Goal: Use online tool/utility: Utilize a website feature to perform a specific function

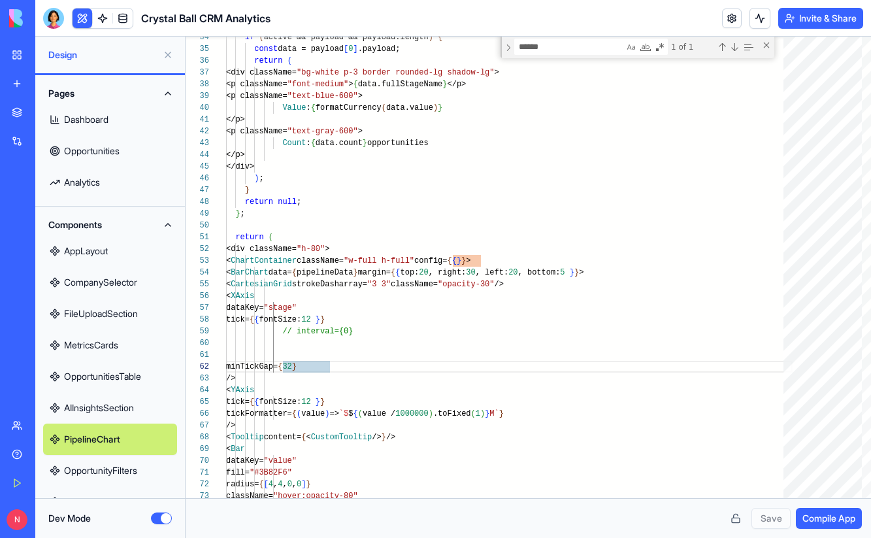
scroll to position [12, 99]
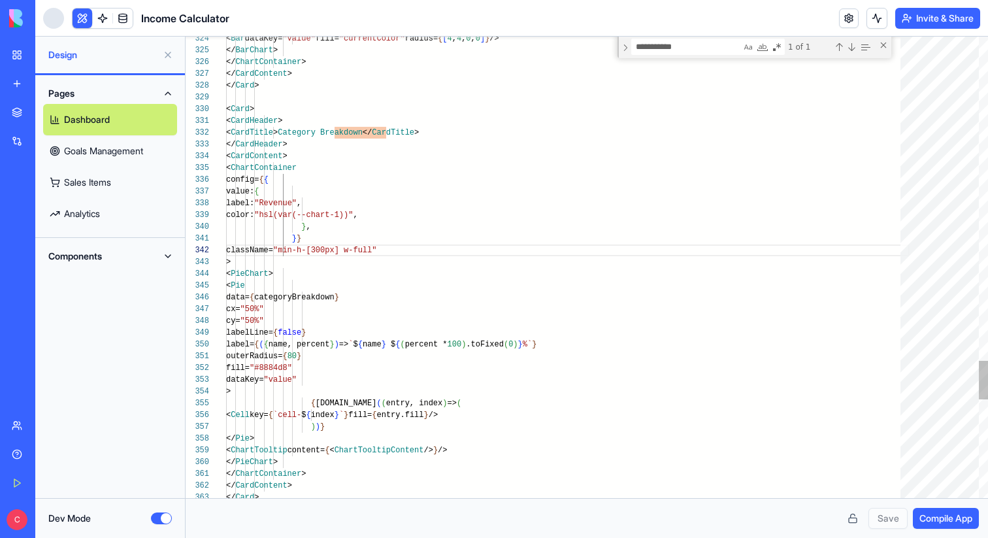
scroll to position [12, 180]
type textarea "**********"
drag, startPoint x: 342, startPoint y: 214, endPoint x: 443, endPoint y: 214, distance: 100.6
click at [358, 214] on span "color: "hsl(var(--chart-1))" ," at bounding box center [292, 214] width 132 height 9
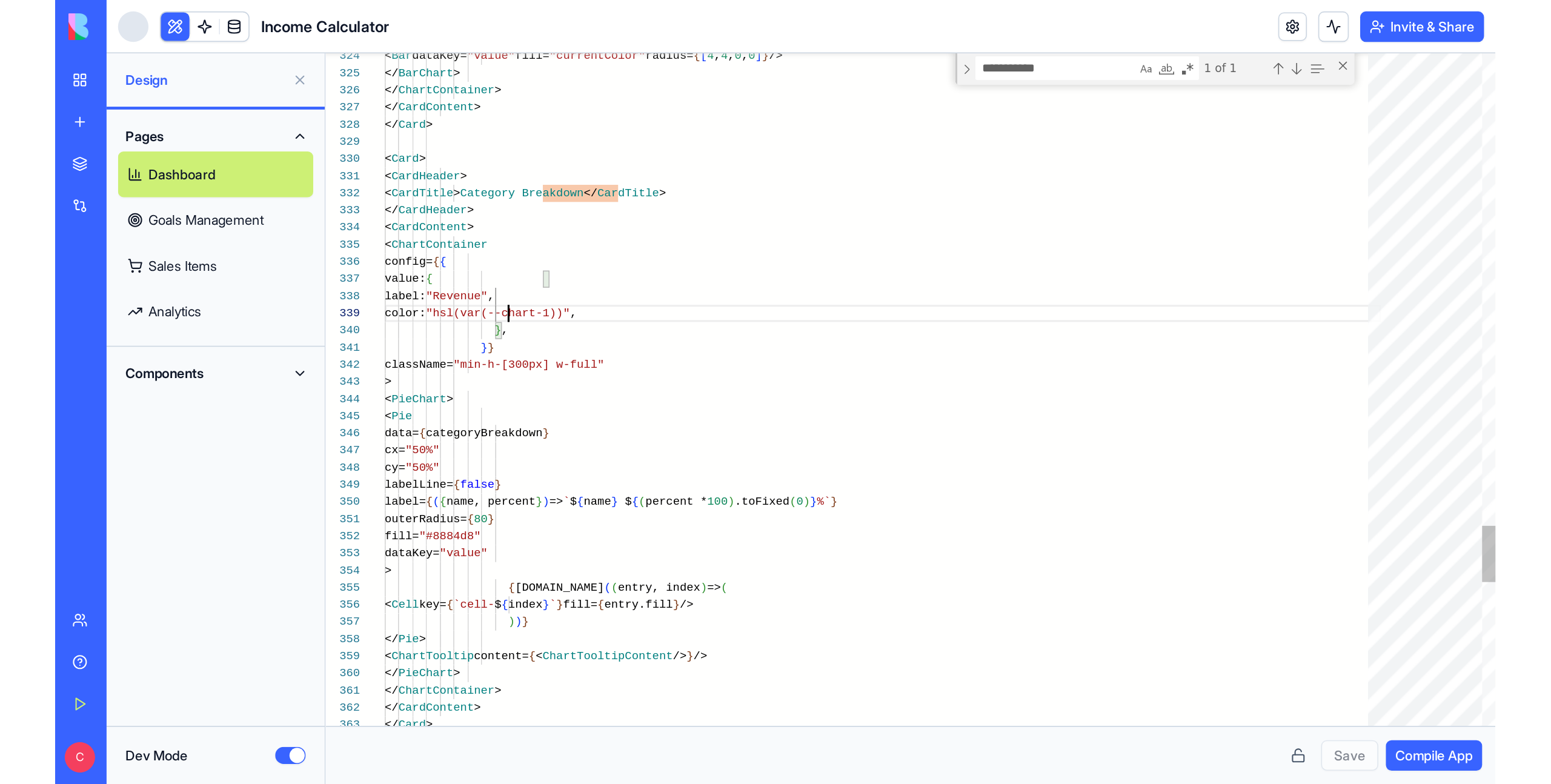
scroll to position [87, 206]
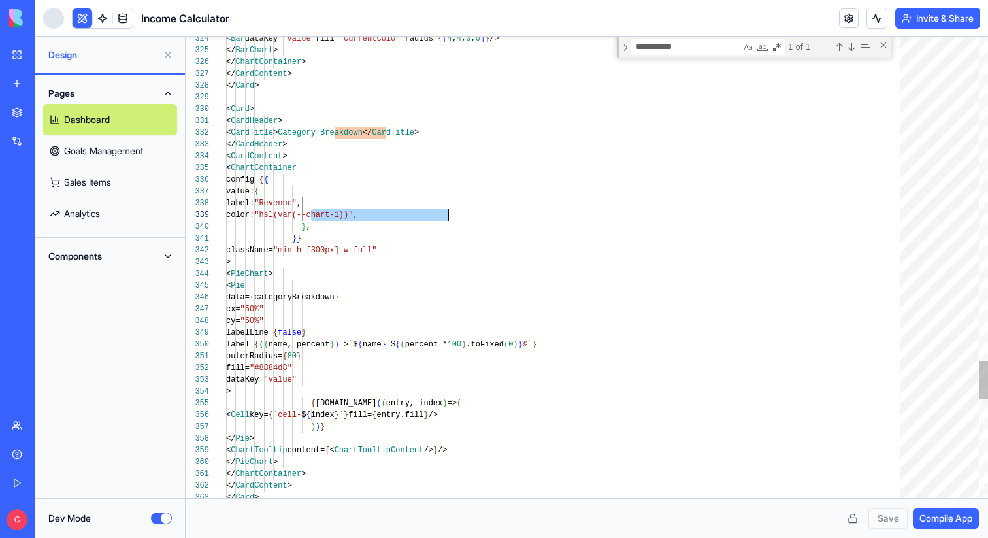
drag, startPoint x: 311, startPoint y: 214, endPoint x: 472, endPoint y: 214, distance: 161.4
click at [472, 214] on div "color: "hsl(var(--chart-1))" ," at bounding box center [567, 215] width 683 height 12
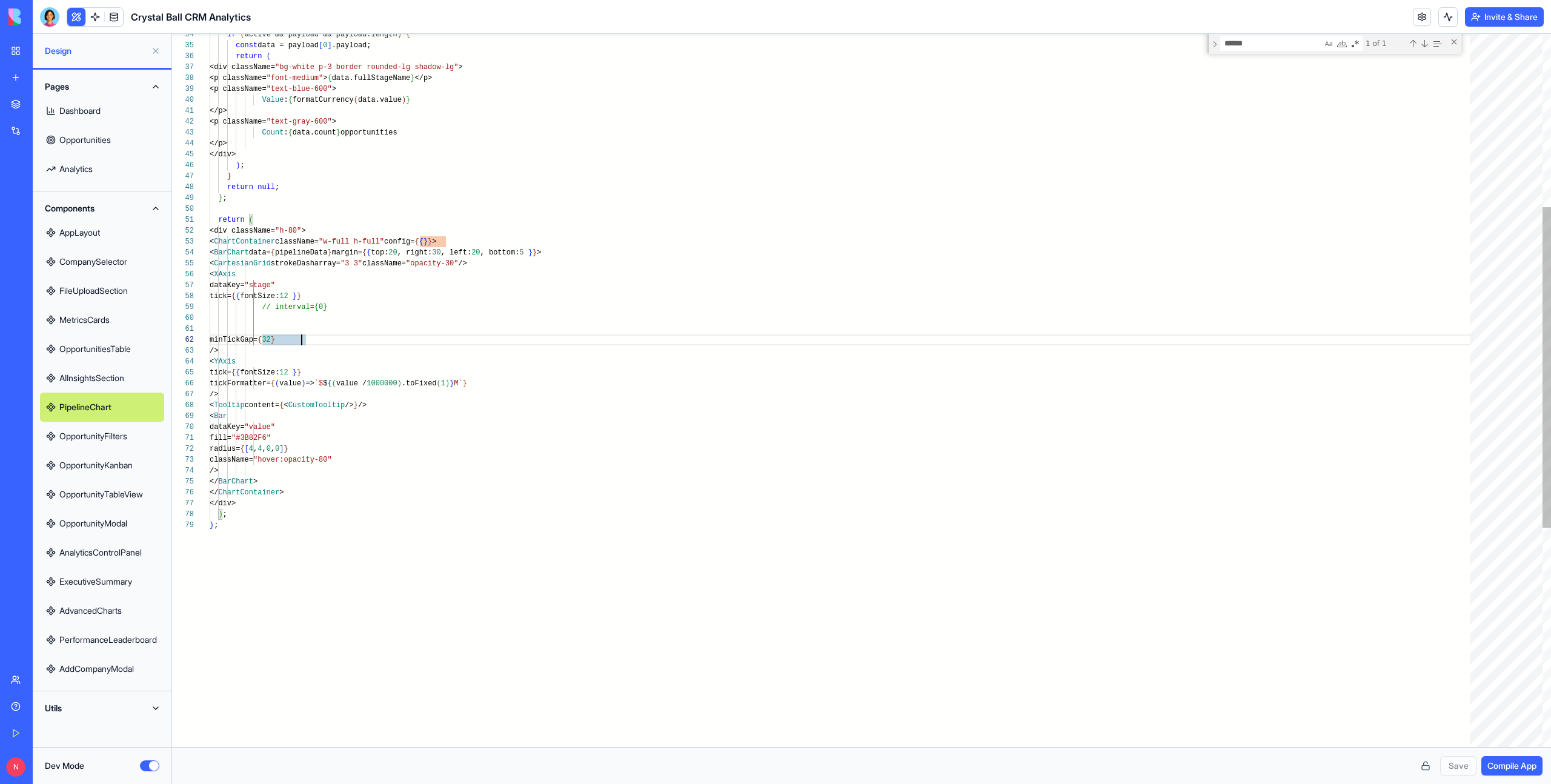
scroll to position [11, 92]
click at [291, 342] on div "} ; return ( return null ; } ) ; </div> </p> Count : { data.count } opportuniti…" at bounding box center [844, 441] width 1268 height 1583
click at [263, 333] on div "} ; return ( return null ; } ) ; </div> </p> Count : { data.count } opportuniti…" at bounding box center [844, 441] width 1268 height 1583
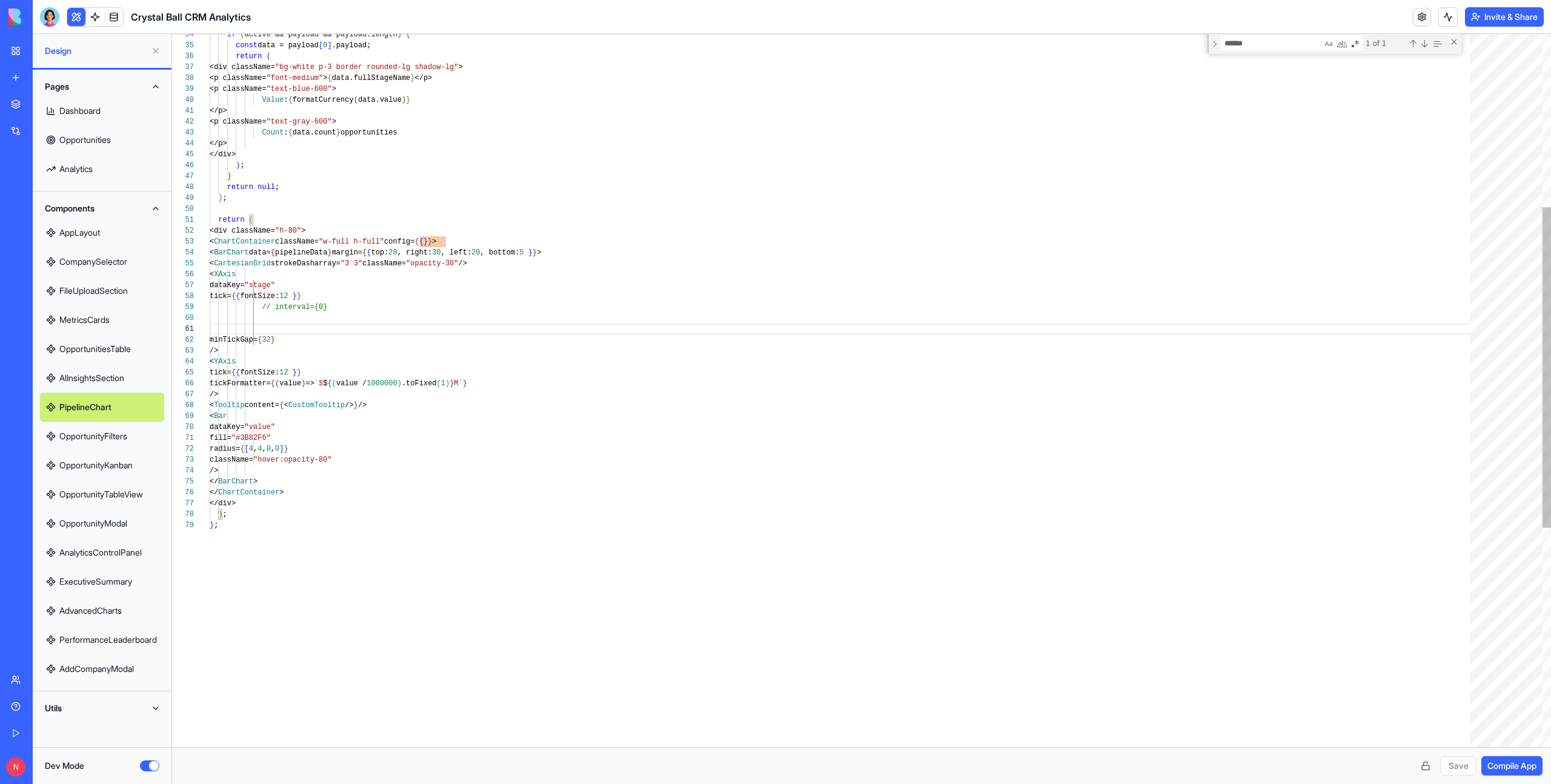
click at [323, 317] on div "} ; return ( return null ; } ) ; </div> </p> Count : { data.count } opportuniti…" at bounding box center [844, 441] width 1268 height 1583
click at [293, 327] on div "} ; return ( return null ; } ) ; </div> </p> Count : { data.count } opportuniti…" at bounding box center [844, 441] width 1268 height 1583
click at [284, 319] on div "} ; return ( return null ; } ) ; </div> </p> Count : { data.count } opportuniti…" at bounding box center [844, 441] width 1268 height 1583
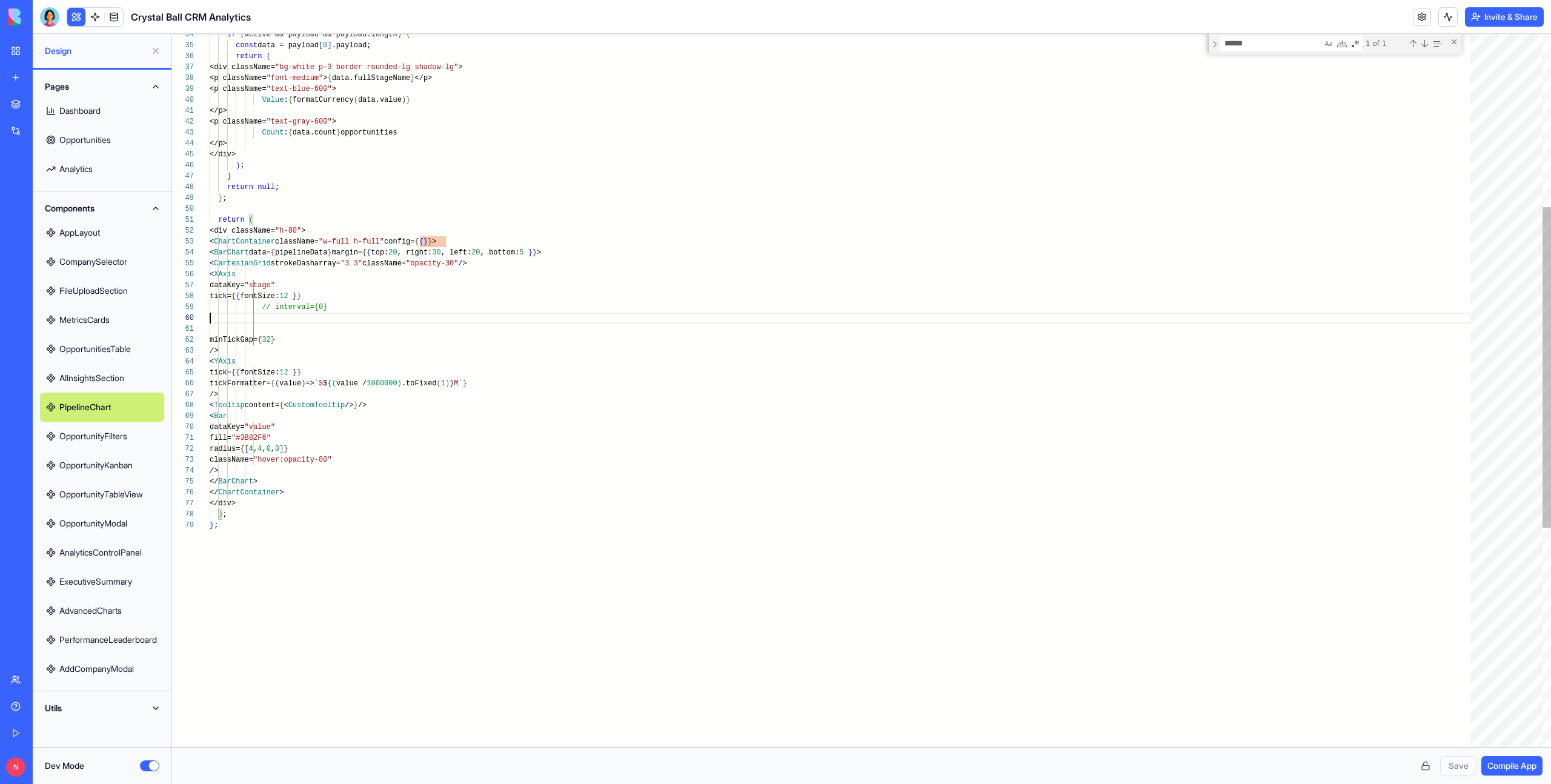
scroll to position [0, 0]
click at [278, 331] on div at bounding box center [844, 329] width 1268 height 11
click at [277, 317] on div "} ; return ( return null ; } ) ; </div> </p> Count : { data.count } opportuniti…" at bounding box center [844, 441] width 1268 height 1583
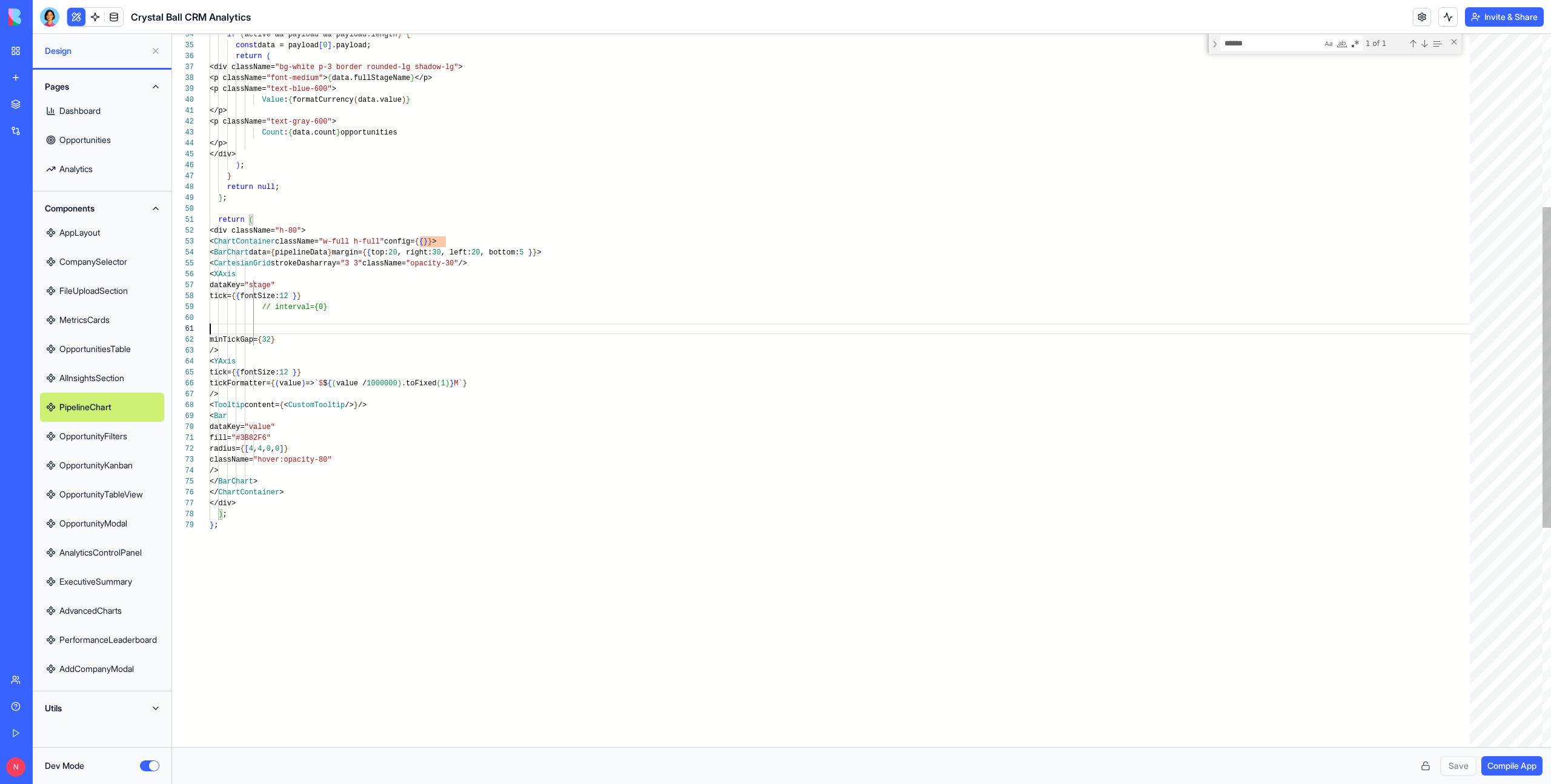
click at [277, 332] on div "} ; return ( return null ; } ) ; </div> </p> Count : { data.count } opportuniti…" at bounding box center [844, 441] width 1268 height 1583
click at [277, 318] on div "} ; return ( return null ; } ) ; </div> </p> Count : { data.count } opportuniti…" at bounding box center [844, 441] width 1268 height 1583
click at [277, 327] on div "} ; return ( return null ; } ) ; </div> </p> Count : { data.count } opportuniti…" at bounding box center [844, 441] width 1268 height 1583
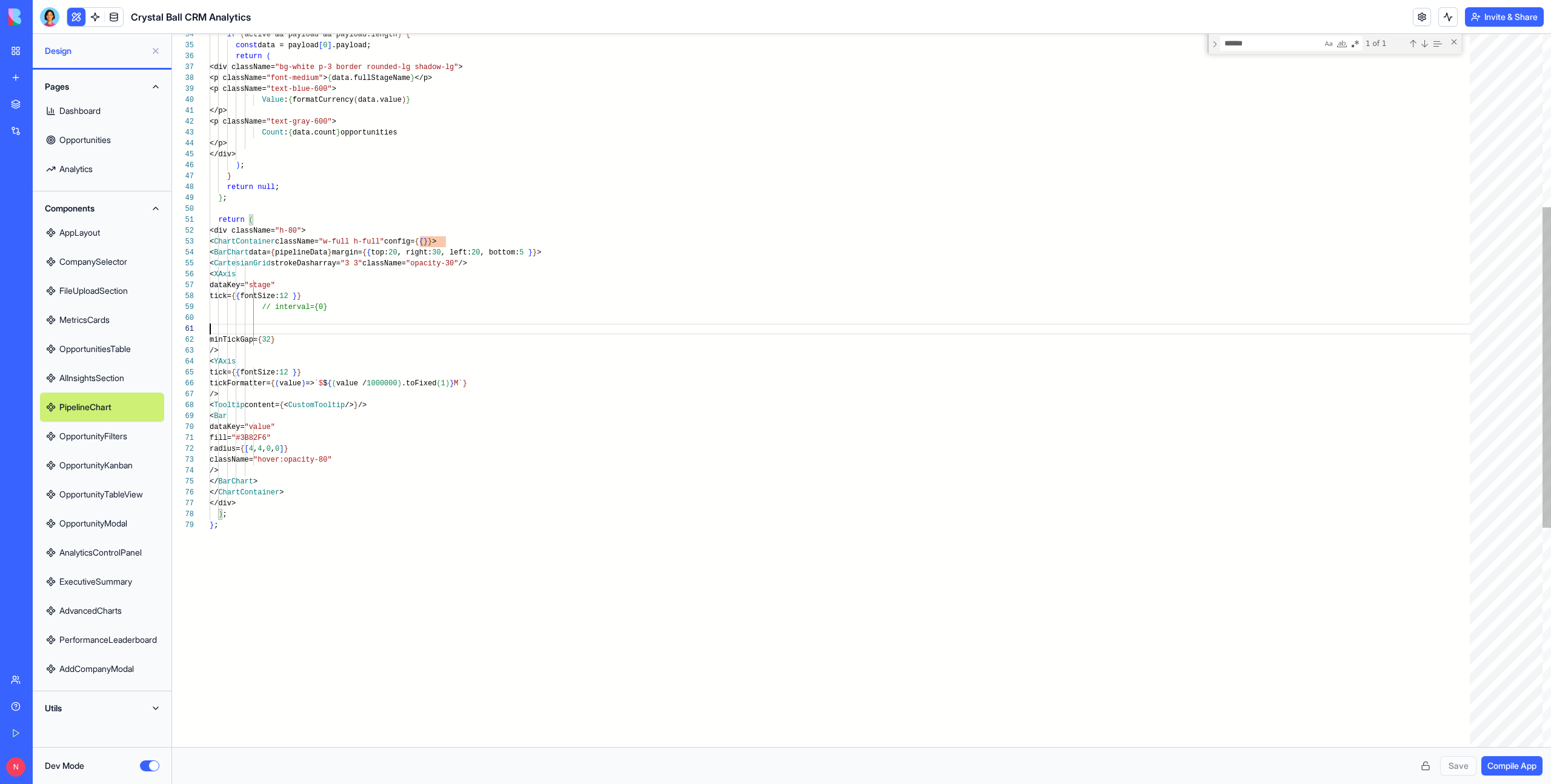
scroll to position [98, 0]
click at [276, 319] on div "} ; return ( return null ; } ) ; </div> </p> Count : { data.count } opportuniti…" at bounding box center [844, 441] width 1268 height 1583
click at [275, 329] on div "} ; return ( return null ; } ) ; </div> </p> Count : { data.count } opportuniti…" at bounding box center [844, 441] width 1268 height 1583
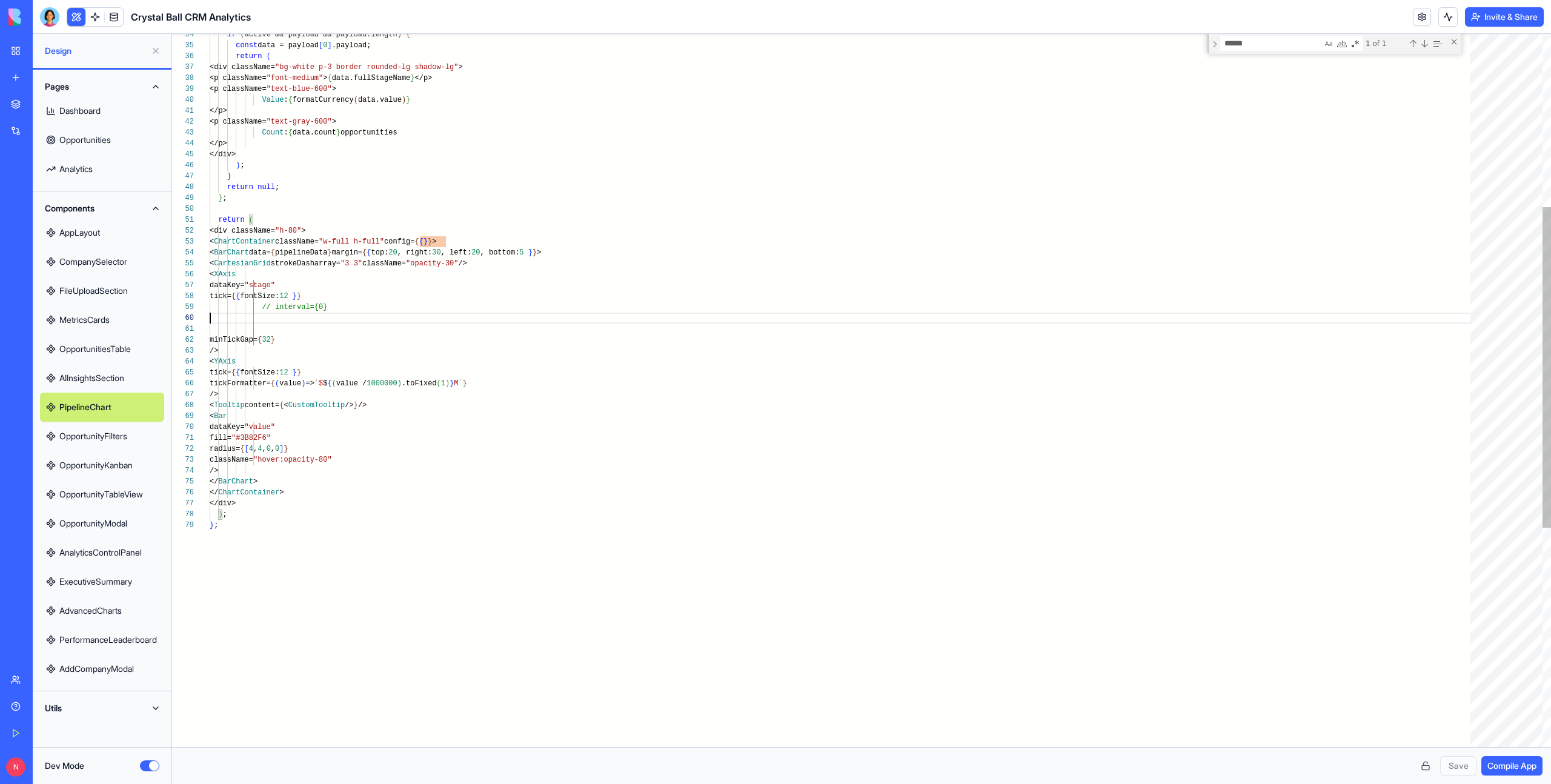
click at [275, 317] on div "} ; return ( return null ; } ) ; </div> </p> Count : { data.count } opportuniti…" at bounding box center [844, 441] width 1268 height 1583
click at [273, 332] on div "} ; return ( return null ; } ) ; </div> </p> Count : { data.count } opportuniti…" at bounding box center [844, 441] width 1268 height 1583
click at [273, 317] on div "} ; return ( return null ; } ) ; </div> </p> Count : { data.count } opportuniti…" at bounding box center [844, 441] width 1268 height 1583
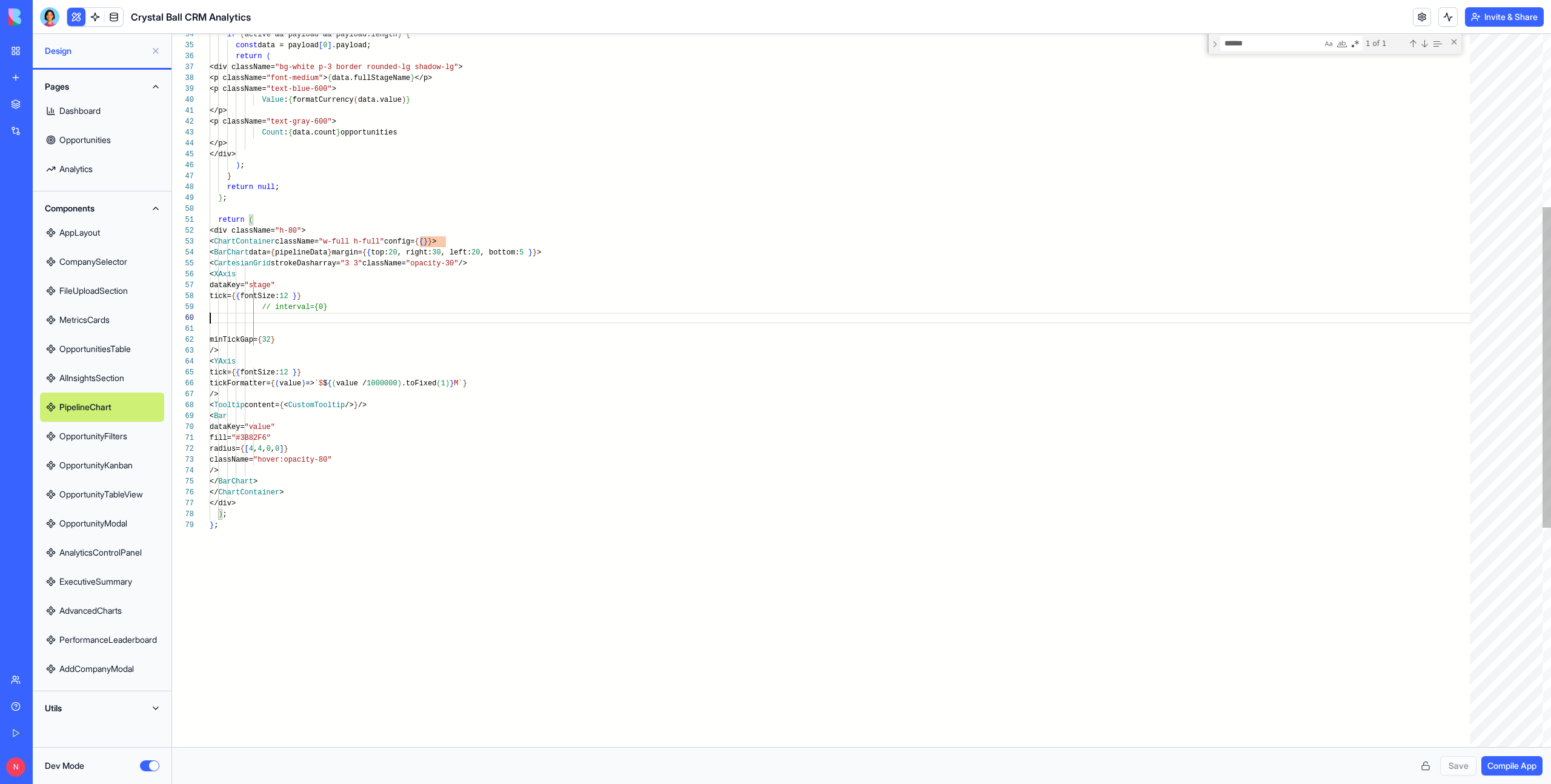
scroll to position [0, 0]
click at [273, 326] on div "} ; return ( return null ; } ) ; </div> </p> Count : { data.count } opportuniti…" at bounding box center [844, 441] width 1268 height 1583
click at [273, 315] on div "} ; return ( return null ; } ) ; </div> </p> Count : { data.count } opportuniti…" at bounding box center [844, 441] width 1268 height 1583
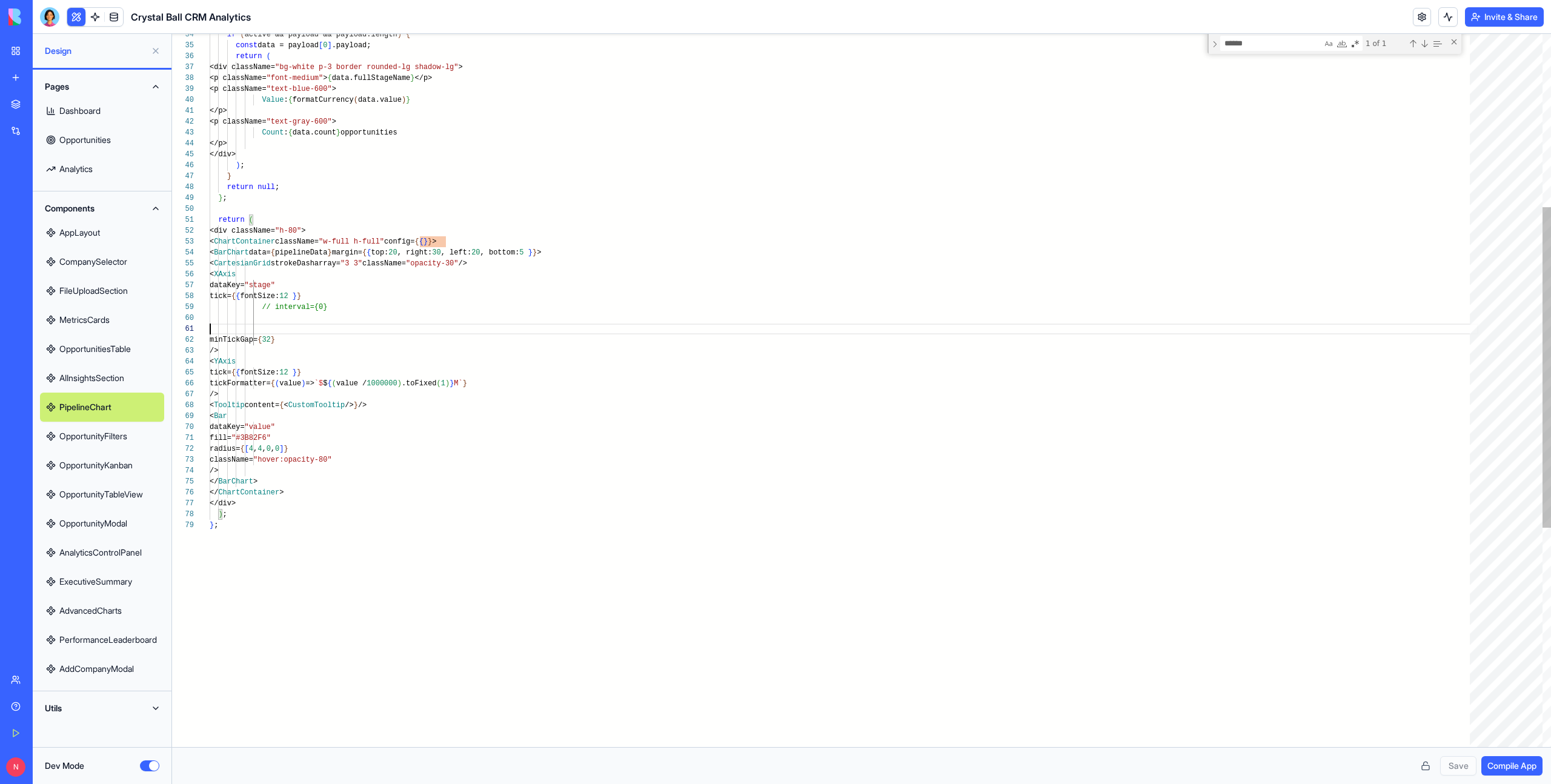
click at [273, 329] on div "} ; return ( return null ; } ) ; </div> </p> Count : { data.count } opportuniti…" at bounding box center [844, 441] width 1268 height 1583
type textarea "**********"
click at [267, 275] on div "} ; return ( return null ; } ) ; </div> </p> Count : { data.count } opportuniti…" at bounding box center [844, 441] width 1268 height 1583
